Goal: Task Accomplishment & Management: Use online tool/utility

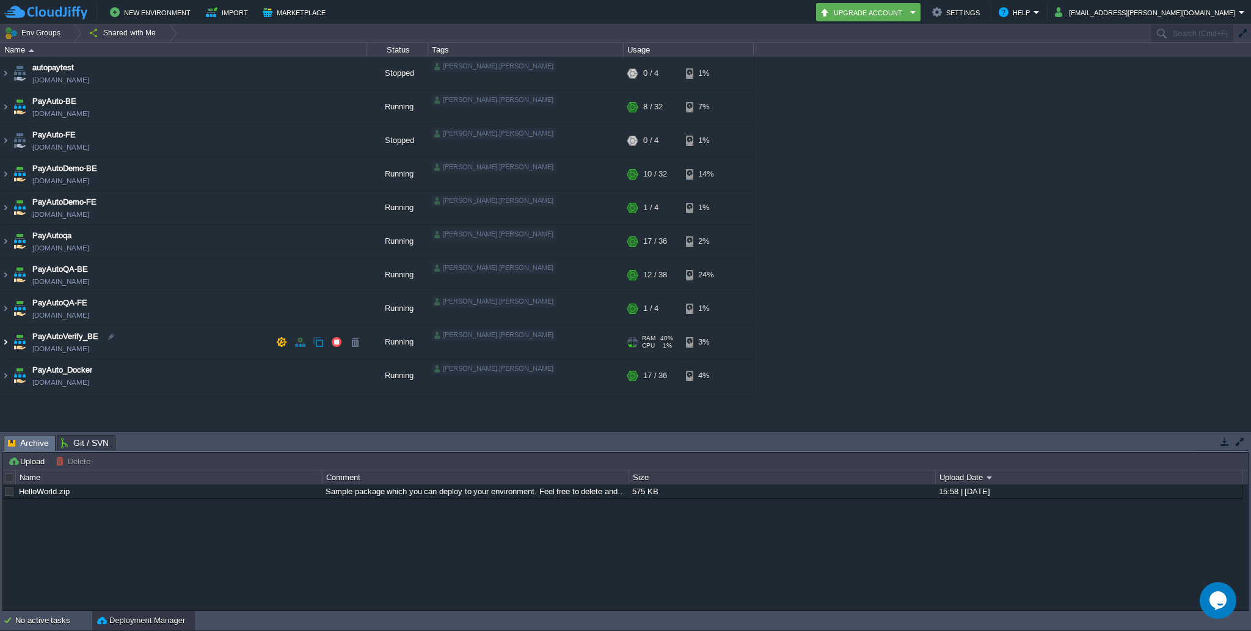
click at [6, 343] on img at bounding box center [6, 342] width 10 height 33
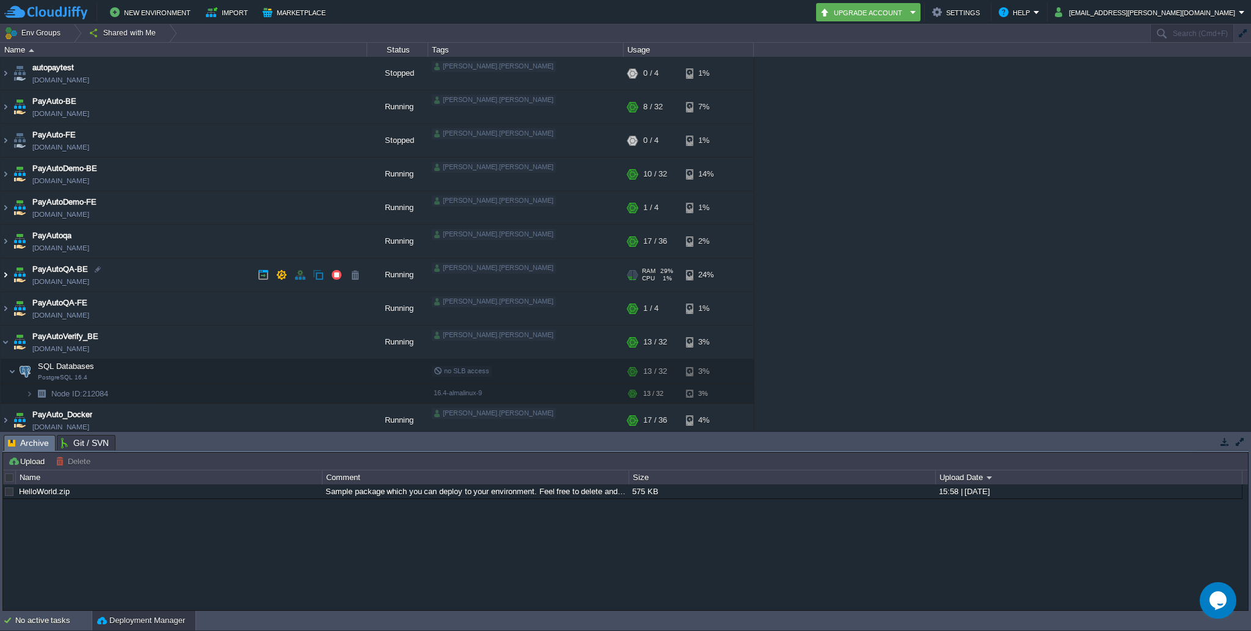
click at [7, 272] on img at bounding box center [6, 274] width 10 height 33
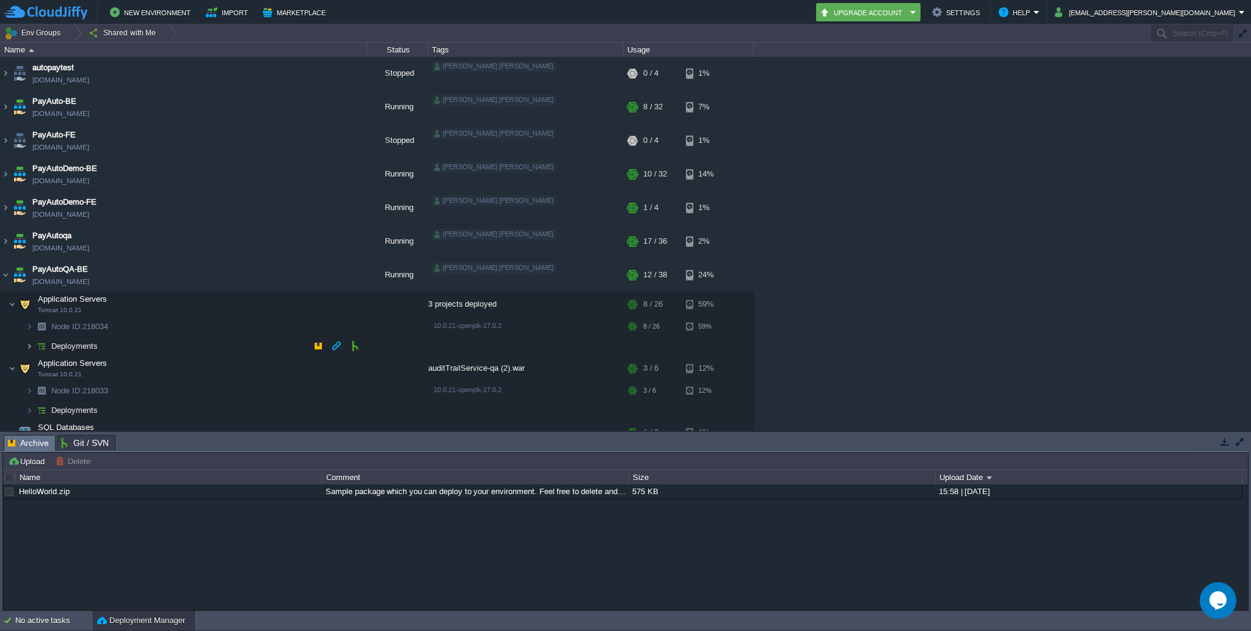
click at [27, 345] on img at bounding box center [29, 346] width 7 height 19
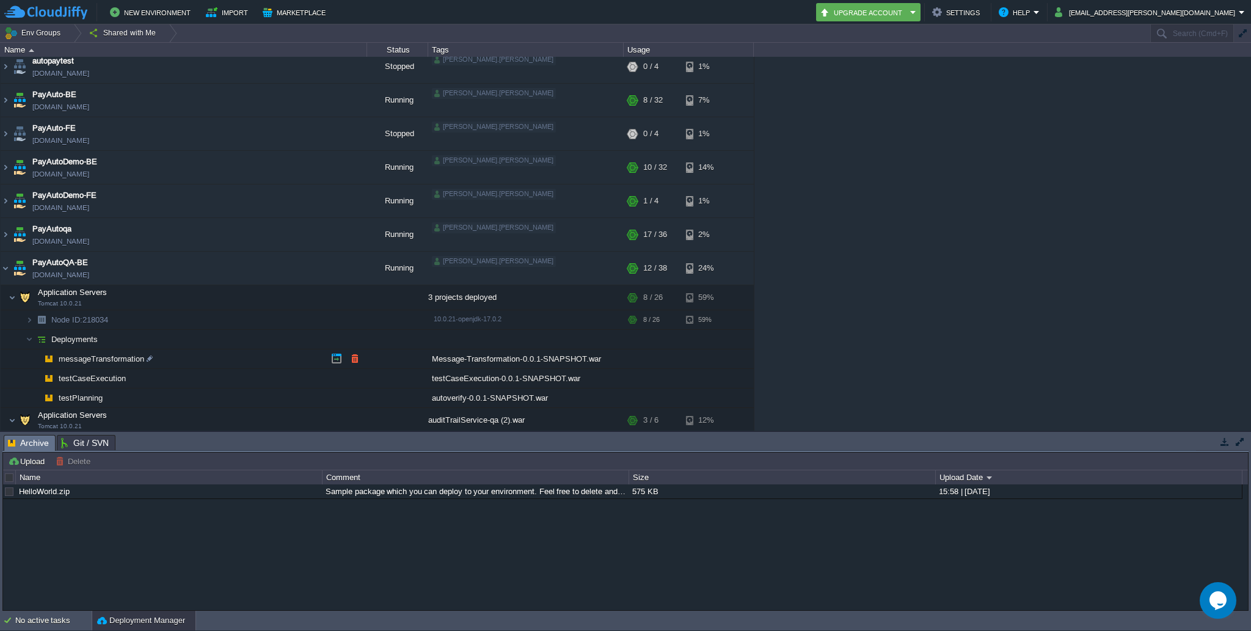
scroll to position [12, 0]
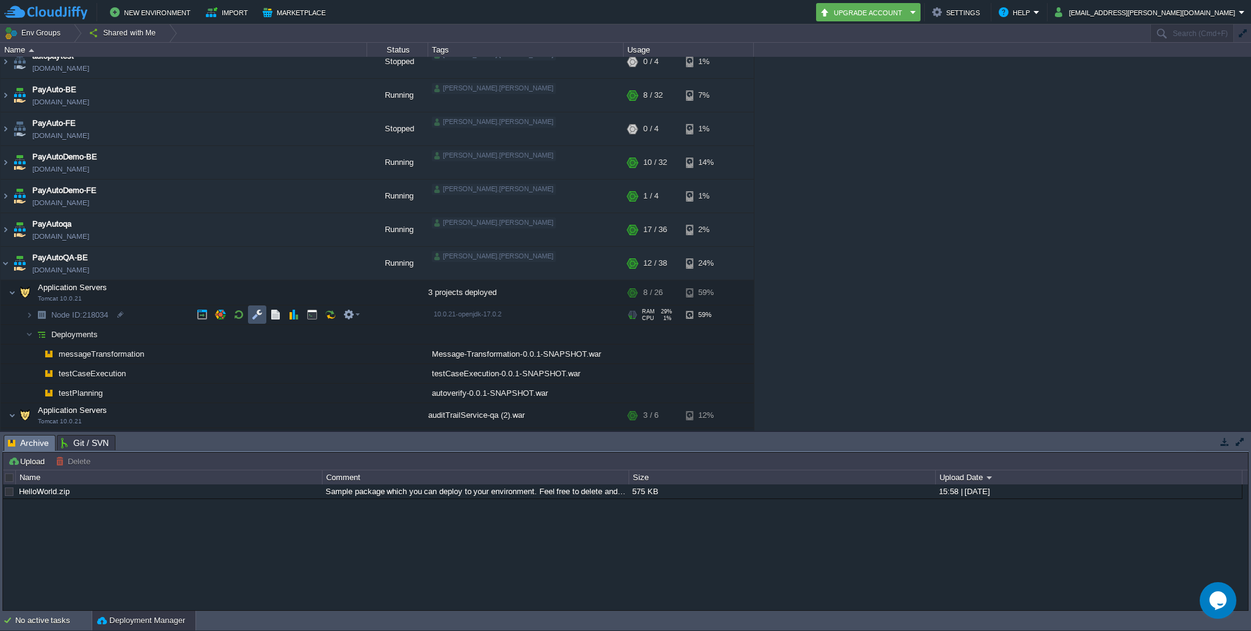
click at [255, 314] on button "button" at bounding box center [257, 314] width 11 height 11
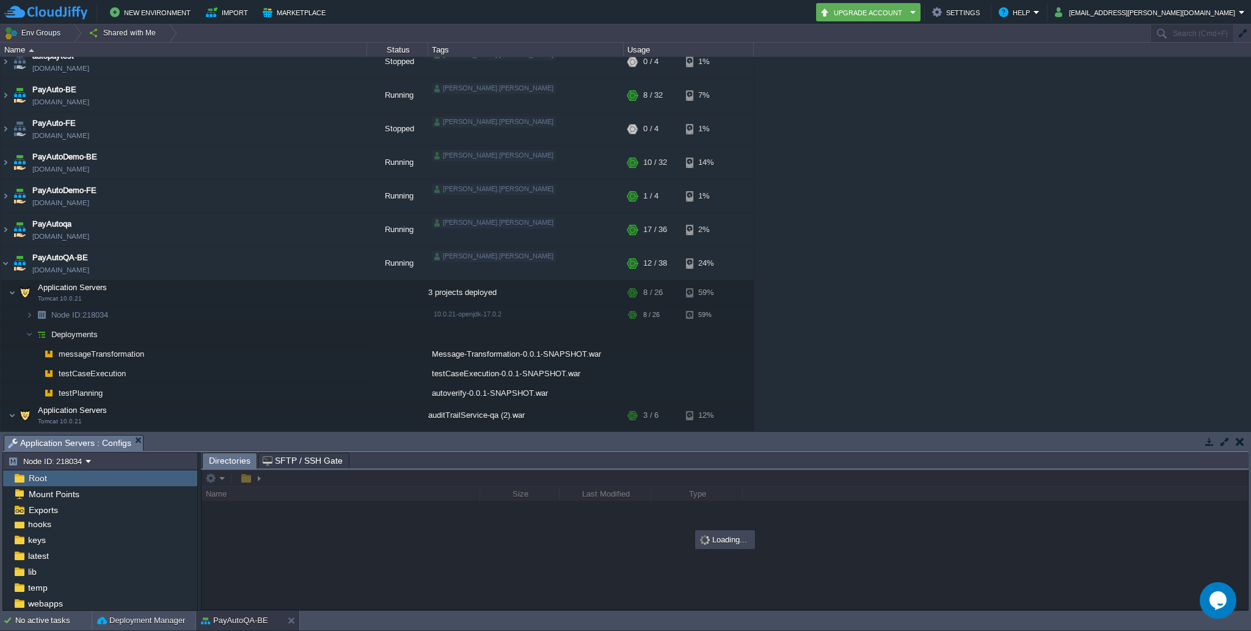
scroll to position [68, 0]
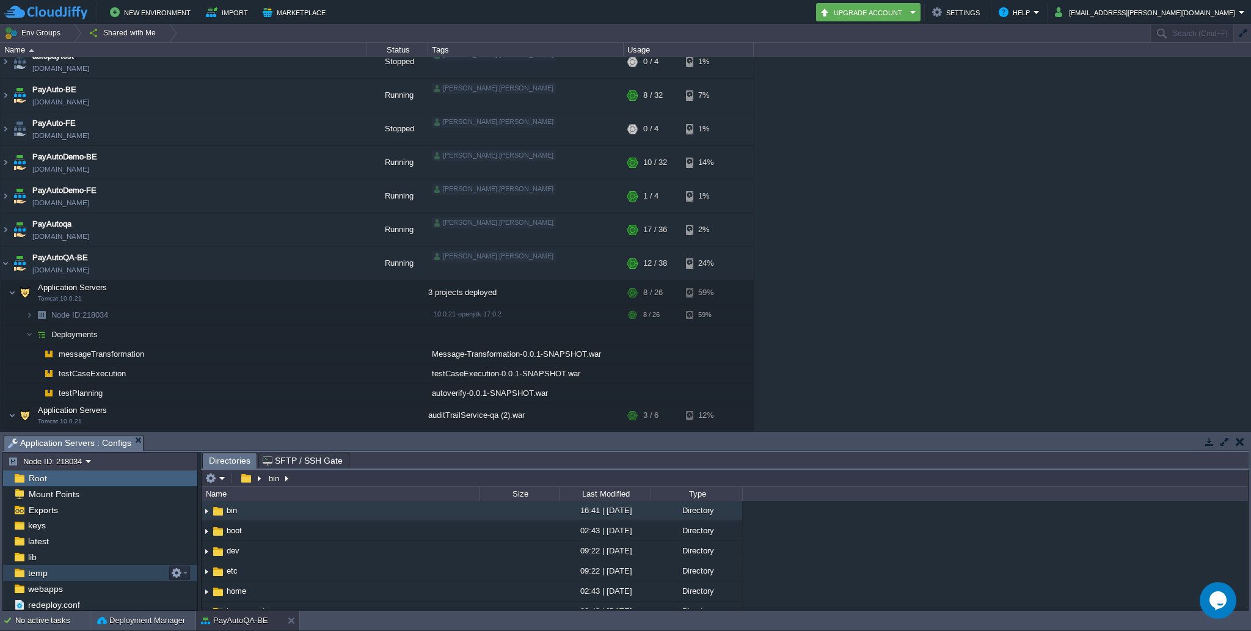
click at [46, 574] on span "temp" at bounding box center [38, 573] width 24 height 11
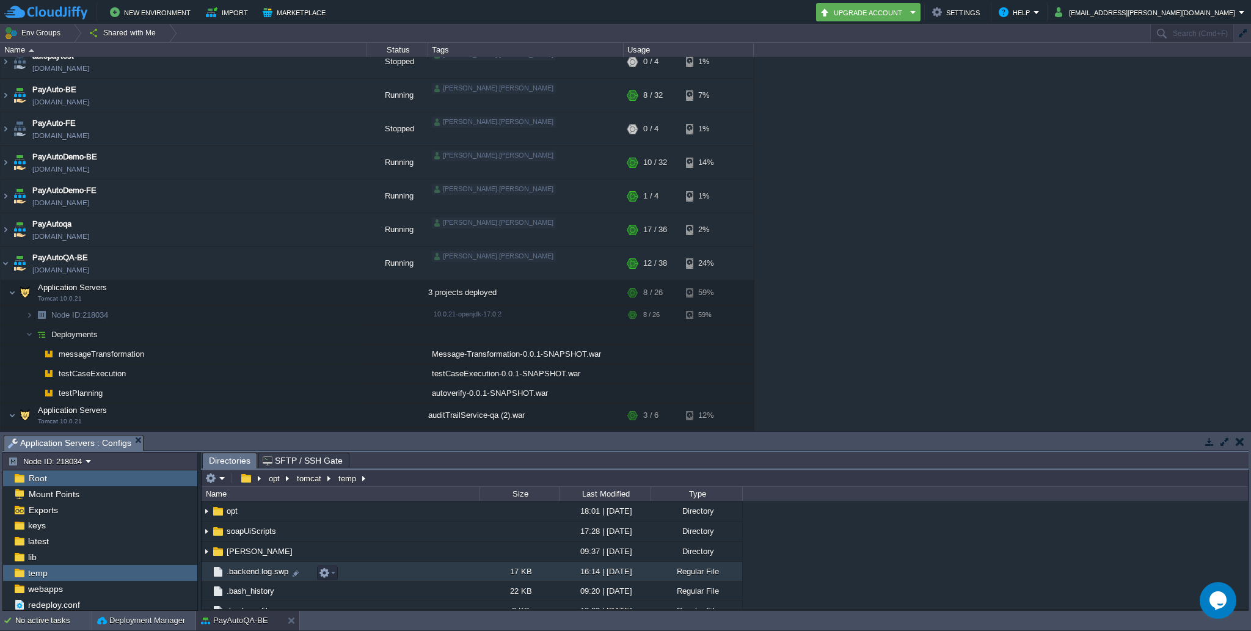
scroll to position [166, 0]
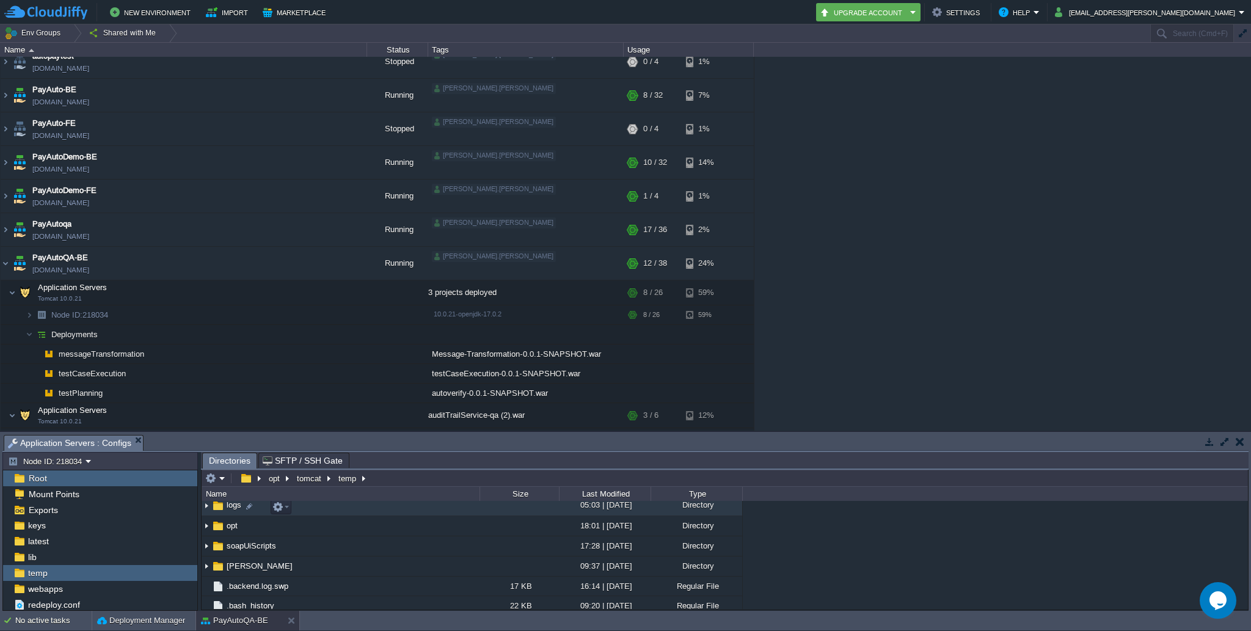
click at [206, 509] on img at bounding box center [207, 506] width 10 height 19
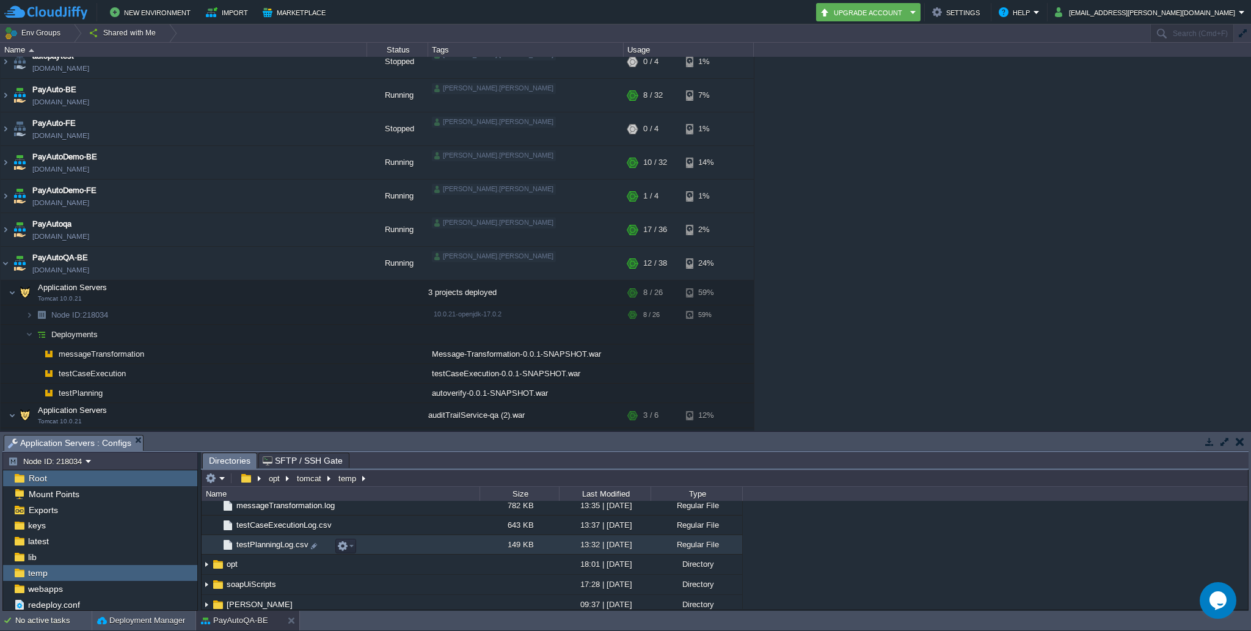
scroll to position [1665, 0]
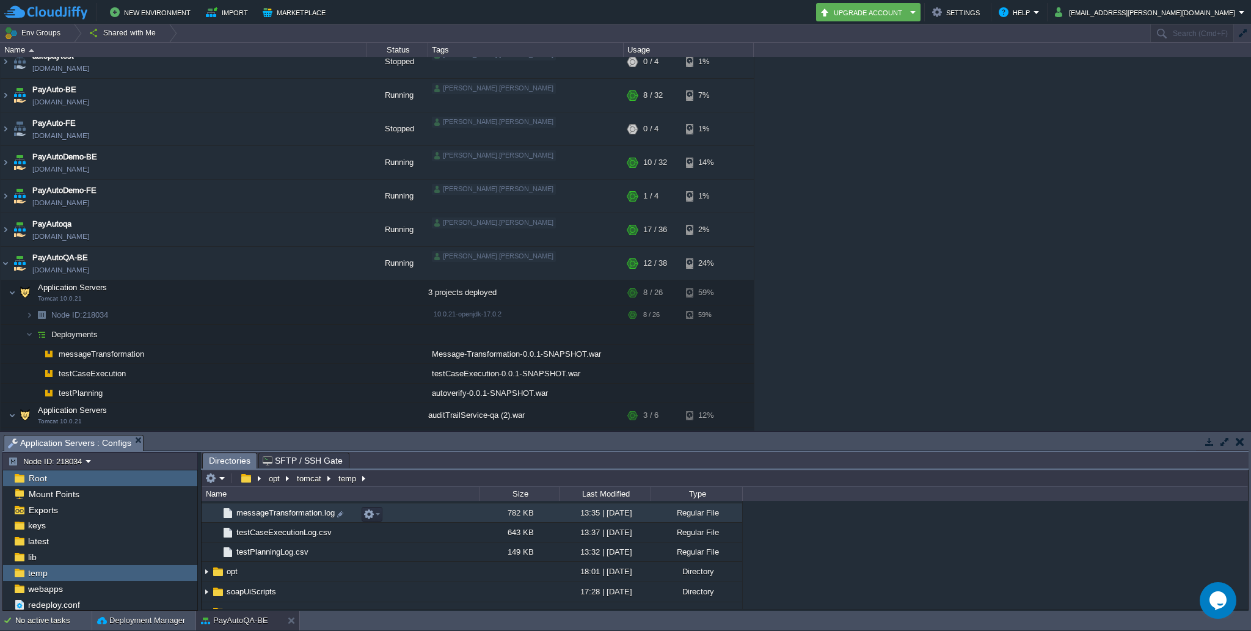
click at [269, 518] on span "messageTransformation.log" at bounding box center [286, 513] width 102 height 10
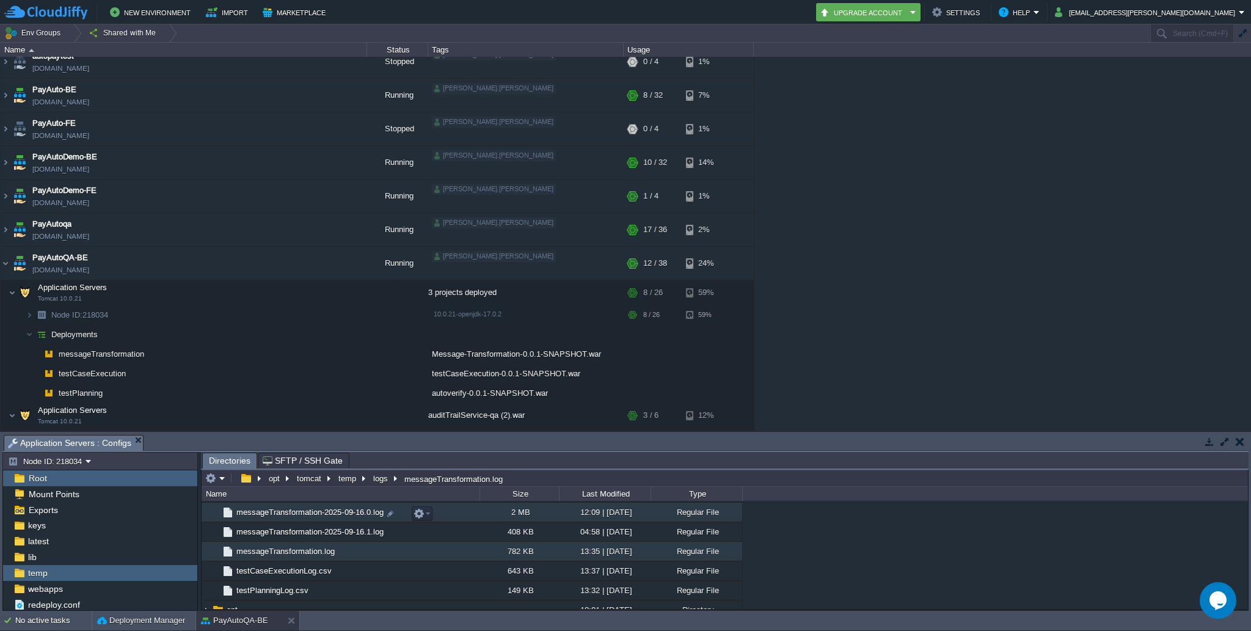
scroll to position [1620, 0]
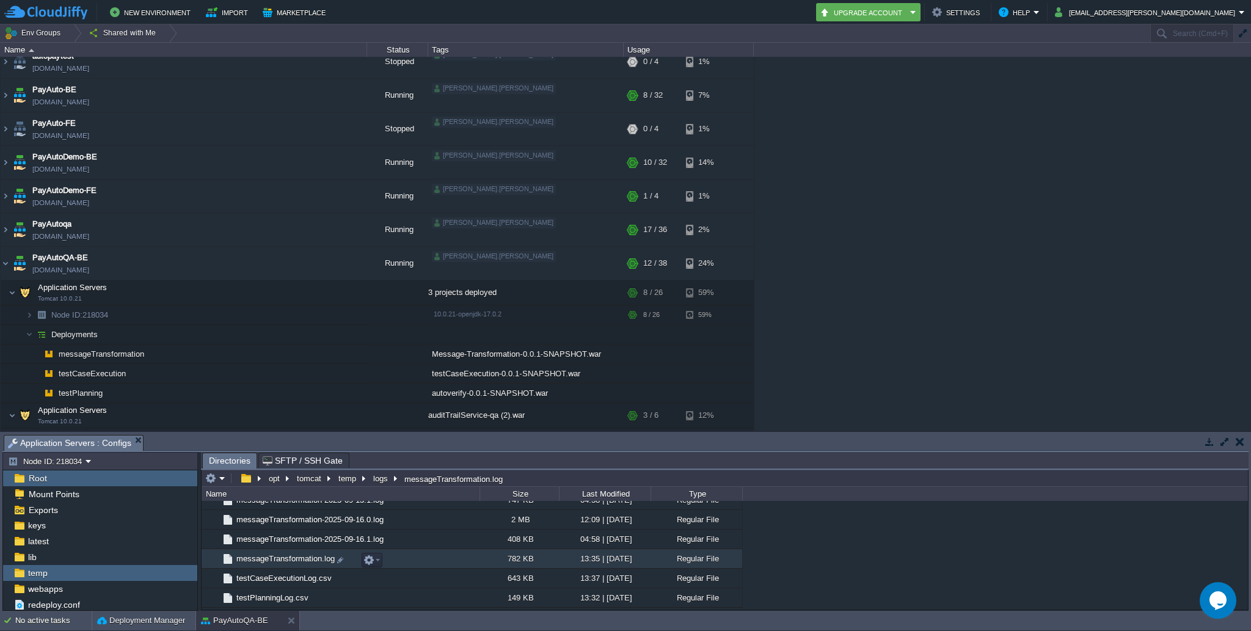
click at [305, 563] on span "messageTransformation.log" at bounding box center [286, 558] width 102 height 10
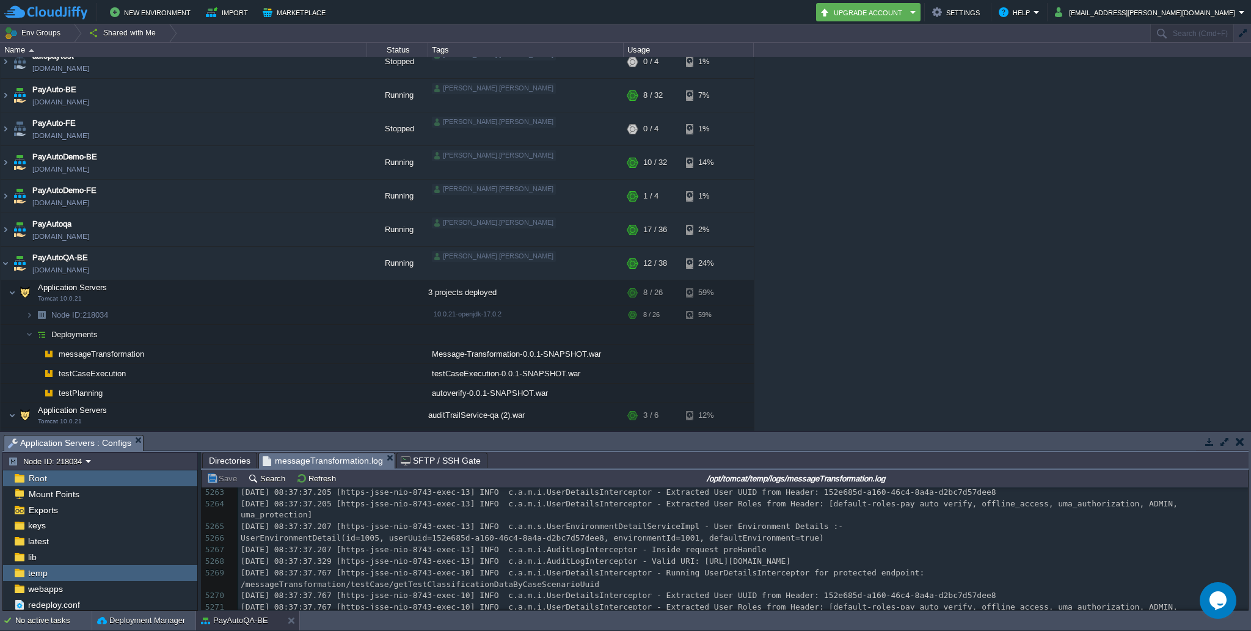
scroll to position [62700, 0]
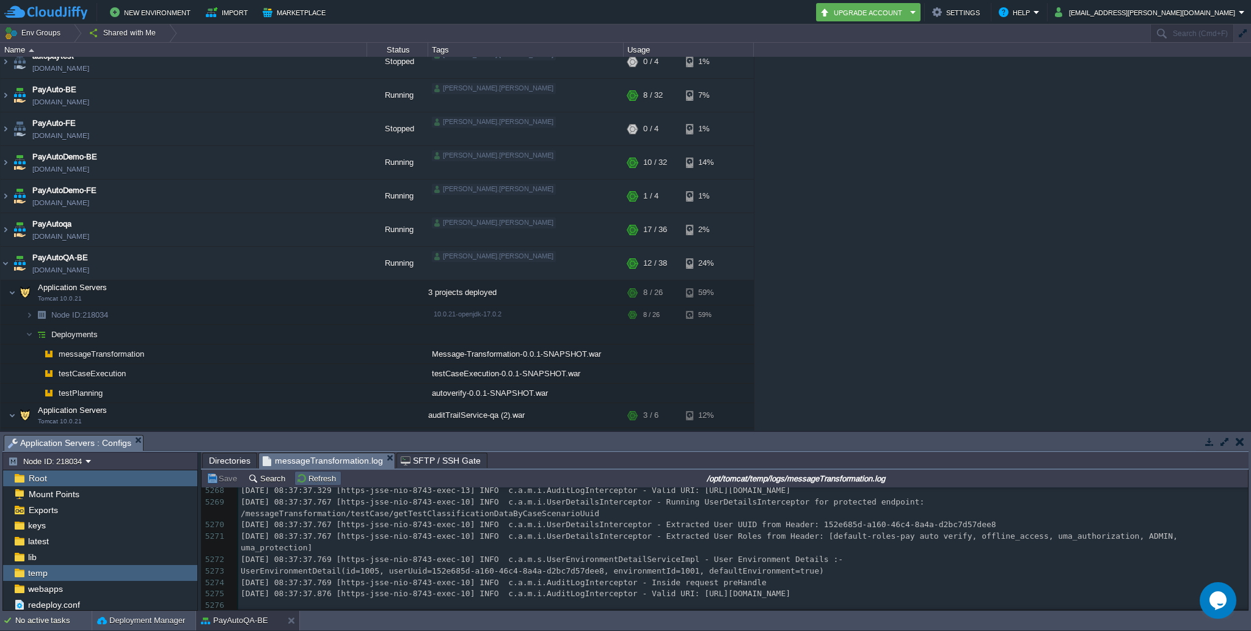
click at [305, 478] on button "Refresh" at bounding box center [317, 478] width 43 height 11
click at [791, 521] on div "5277 [DATE] 00:03:40.571 [AsyncResolver-bootstrap-executor-0] INFO c.n.d.s.r.aw…" at bounding box center [743, 462] width 1010 height 311
type textarea "[DATE] 08:37:37.767 [https-jsse-nio-8743-exec-10] INFO c.a.m.i.UserDetailsInter…"
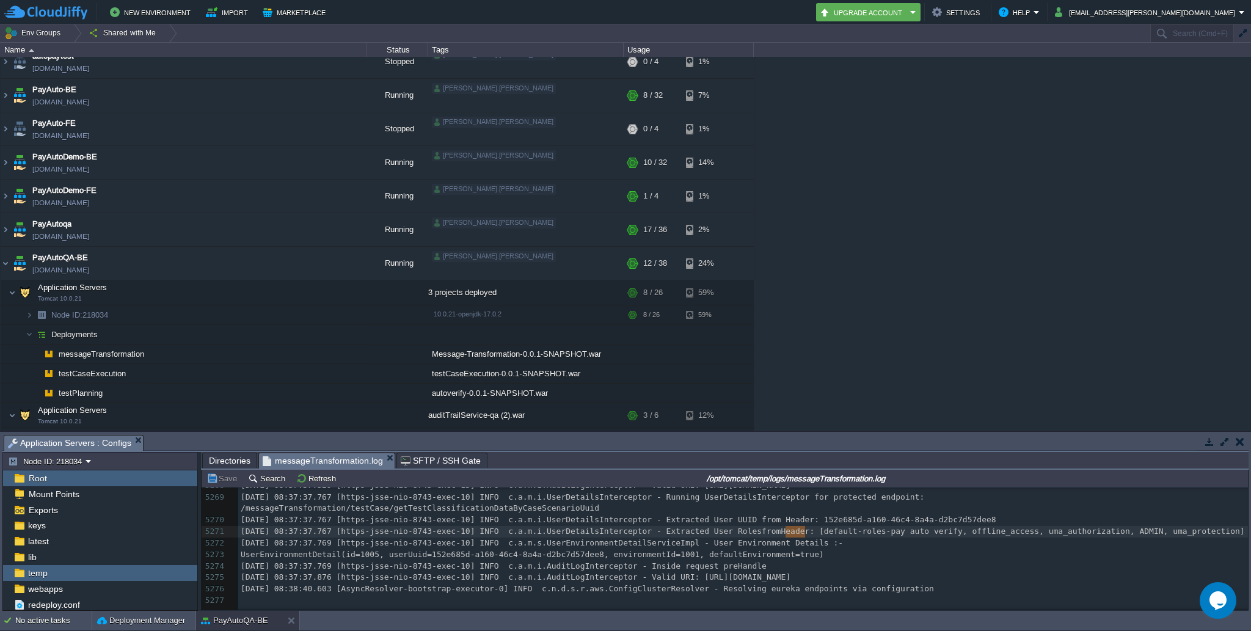
type textarea "[DATE] 08:37:37.767 [https-jsse-nio-8743-exec-10] INFO c.a.m.i.UserDetailsInter…"
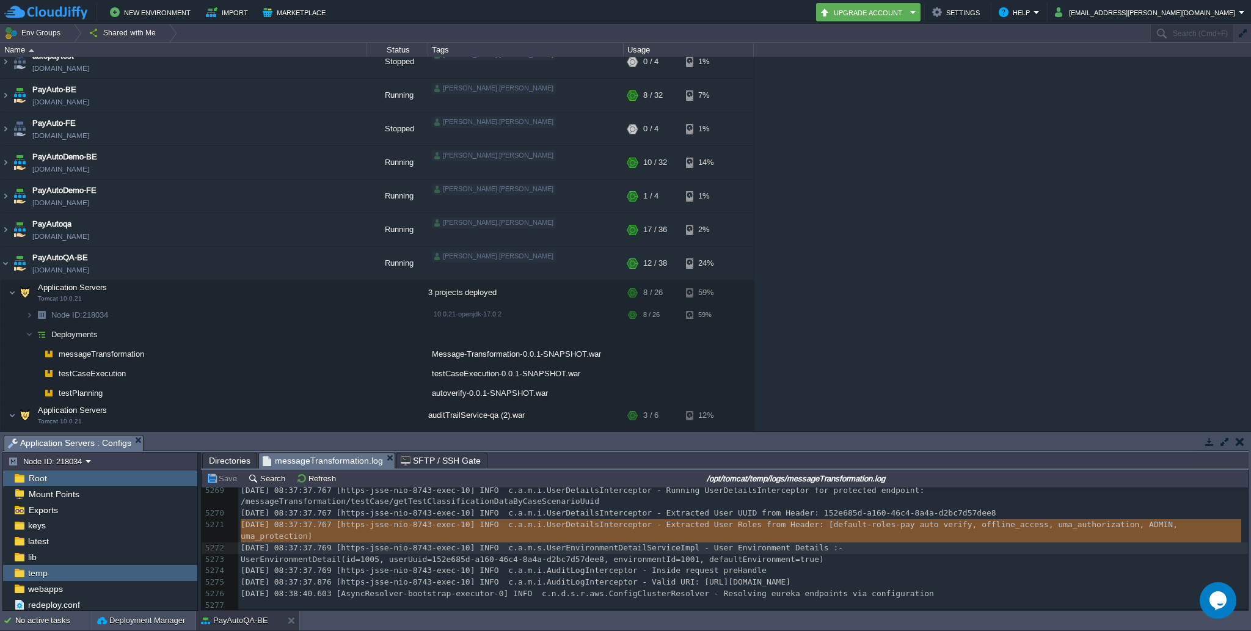
scroll to position [62122, 0]
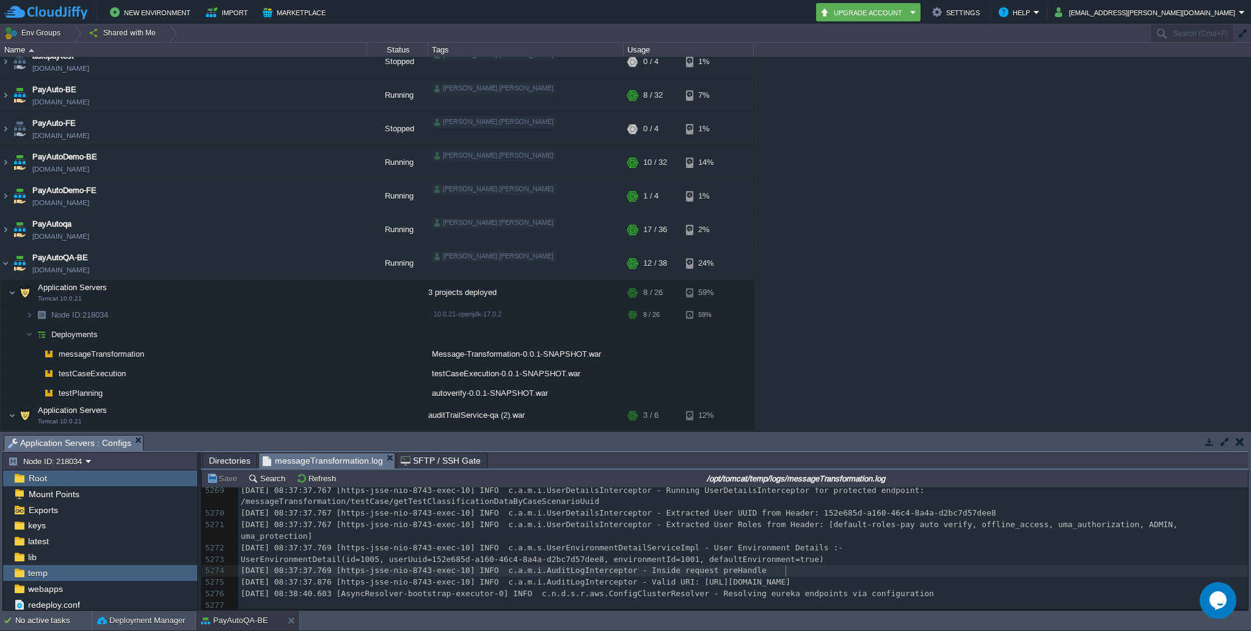
click at [824, 568] on pre "[DATE] 08:37:37.769 [https-jsse-nio-8743-exec-10] INFO c.a.m.i.AuditLogIntercep…" at bounding box center [743, 571] width 1010 height 12
click at [863, 547] on div "x [DATE] 00:03:40.571 [AsyncResolver-bootstrap-executor-0] INFO c.n.d.s.r.aws.C…" at bounding box center [743, 456] width 1010 height 311
click at [821, 565] on pre "[DATE] 08:37:37.769 [https-jsse-nio-8743-exec-10] INFO c.a.m.i.AuditLogIntercep…" at bounding box center [743, 571] width 1010 height 12
click at [1010, 579] on div "x [DATE] 00:03:40.571 [AsyncResolver-bootstrap-executor-0] INFO c.n.d.s.r.aws.C…" at bounding box center [743, 456] width 1010 height 311
type textarea "[DATE] 08:37:37.876 [https-jsse-nio-8743-exec-10] INFO c.a.m.i.AuditLogIntercep…"
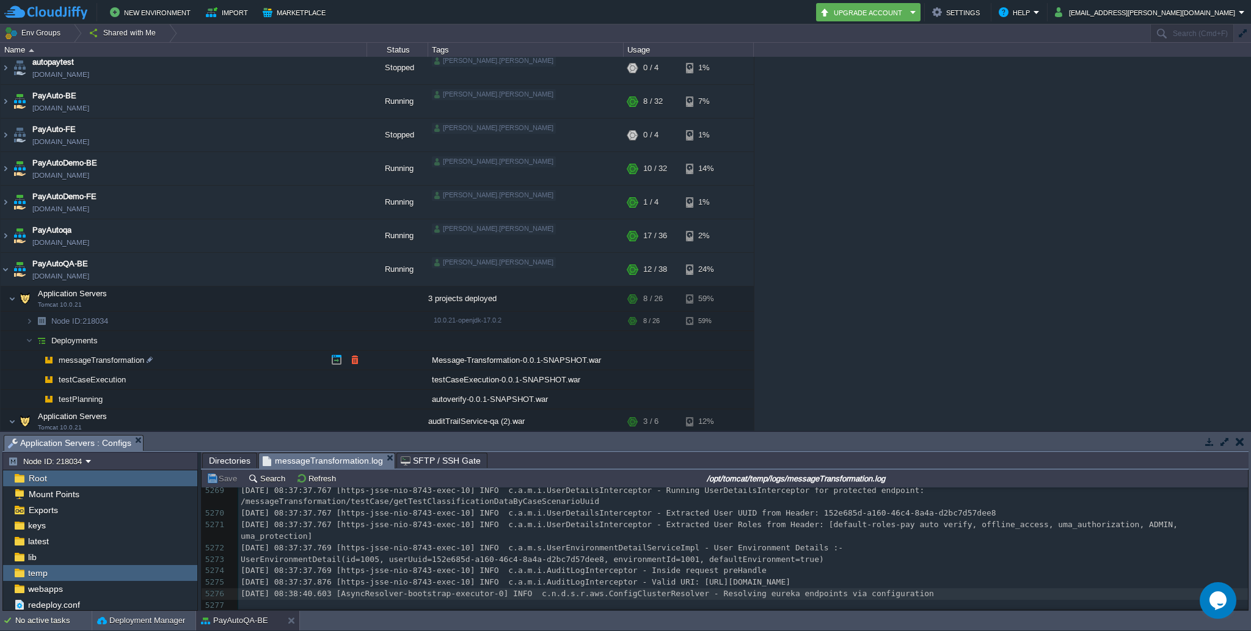
scroll to position [0, 0]
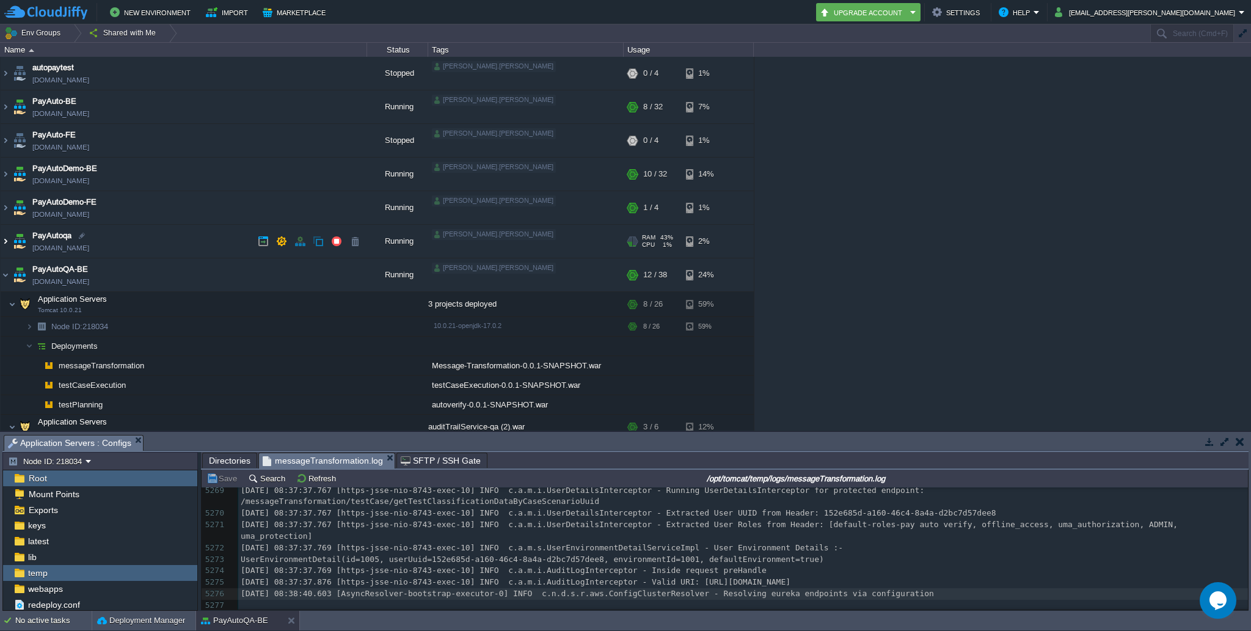
click at [5, 243] on img at bounding box center [6, 241] width 10 height 33
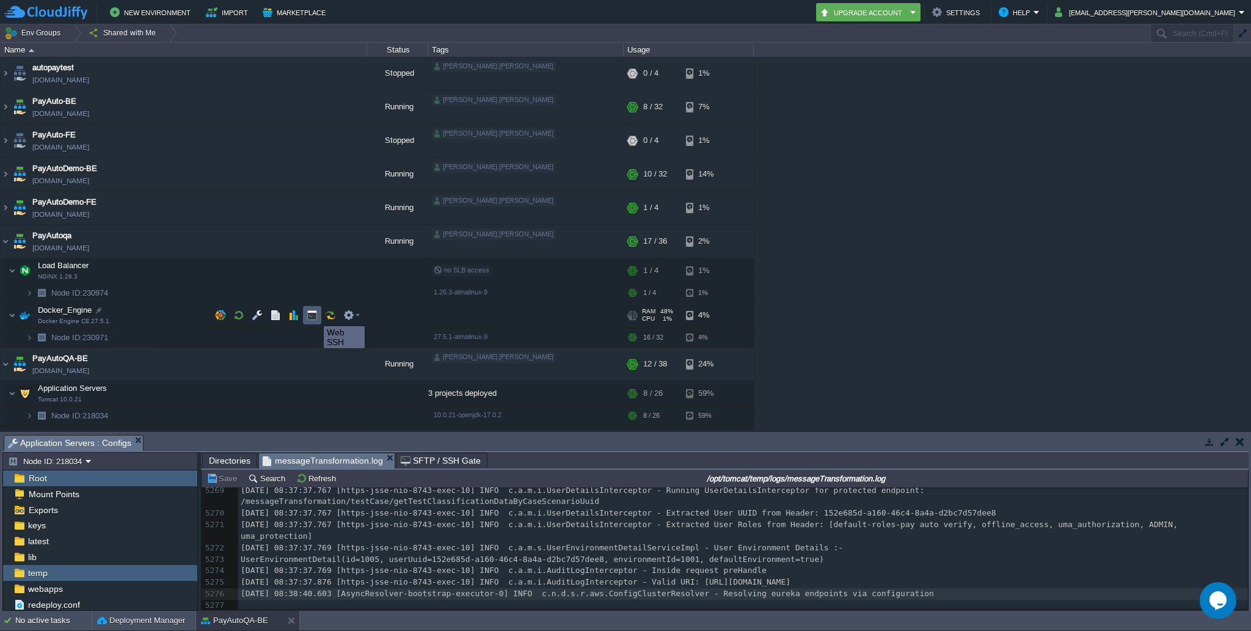
click at [314, 315] on button "button" at bounding box center [312, 315] width 11 height 11
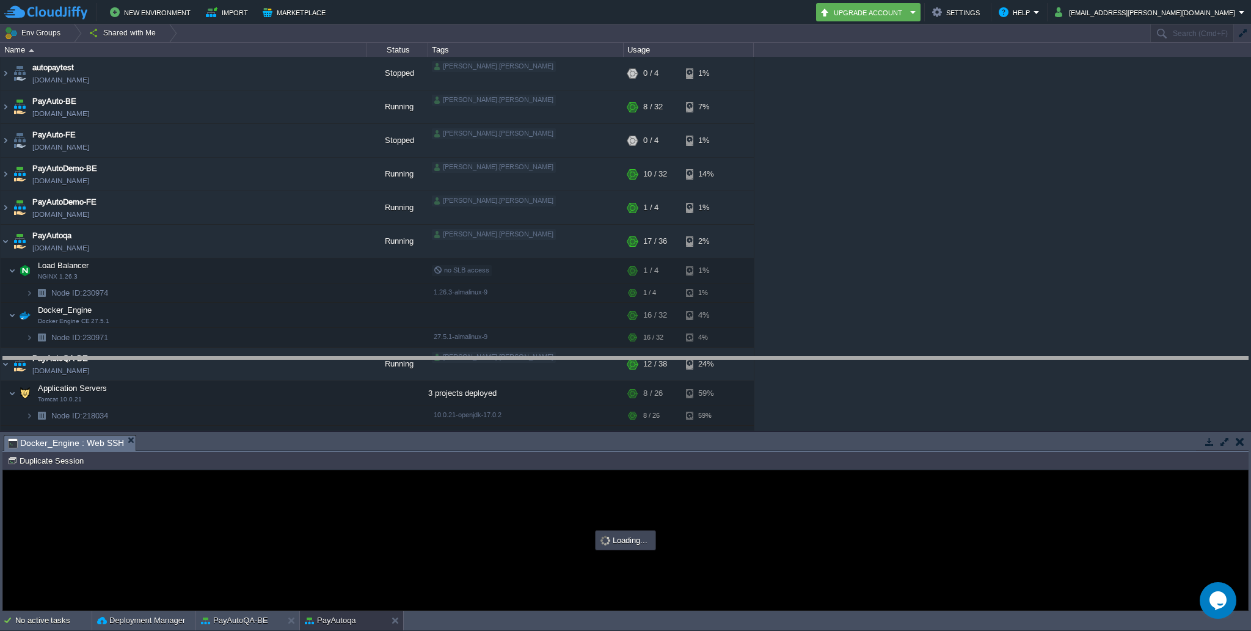
drag, startPoint x: 493, startPoint y: 445, endPoint x: 492, endPoint y: 367, distance: 78.2
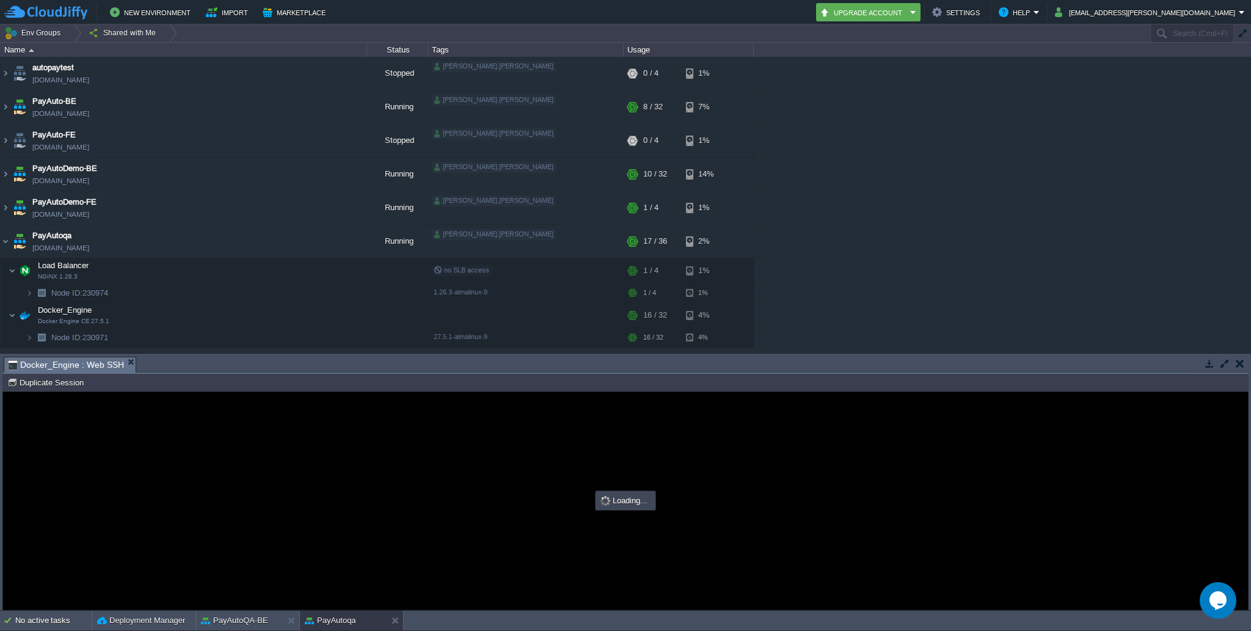
click at [363, 486] on div at bounding box center [625, 500] width 1245 height 217
type input "#000000"
